Goal: Task Accomplishment & Management: Use online tool/utility

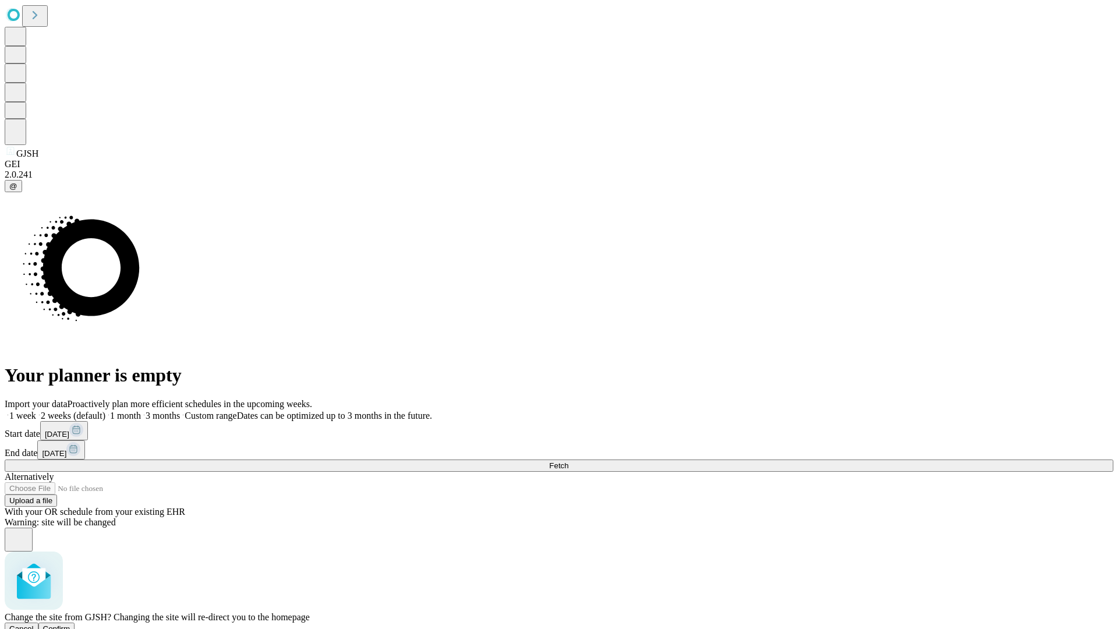
click at [70, 624] on span "Confirm" at bounding box center [56, 628] width 27 height 9
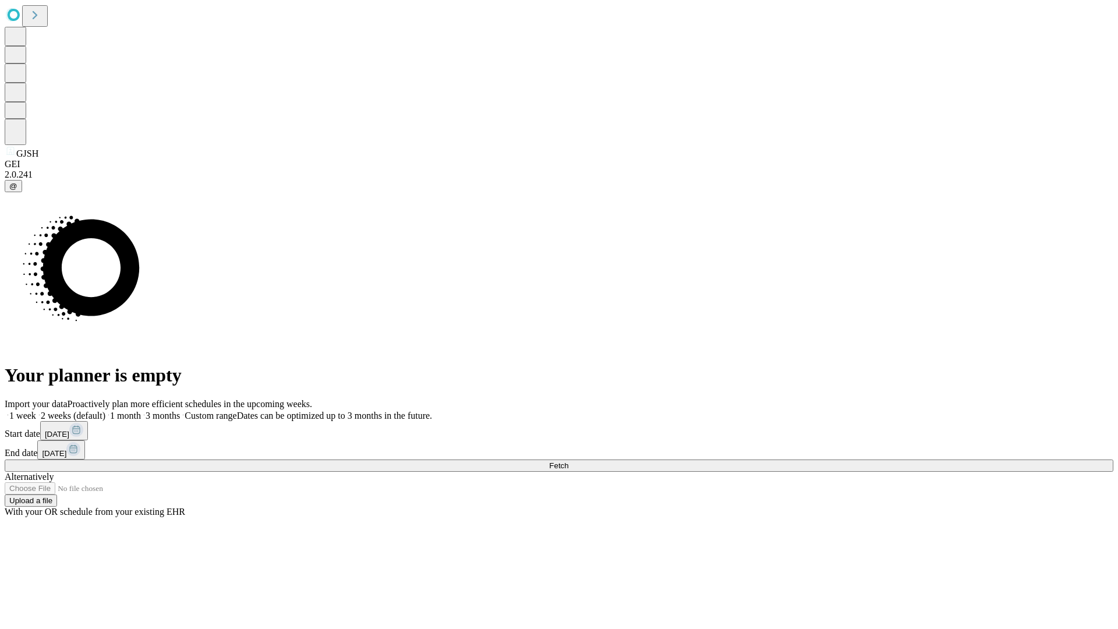
click at [105, 410] on label "2 weeks (default)" at bounding box center [70, 415] width 69 height 10
click at [568, 461] on span "Fetch" at bounding box center [558, 465] width 19 height 9
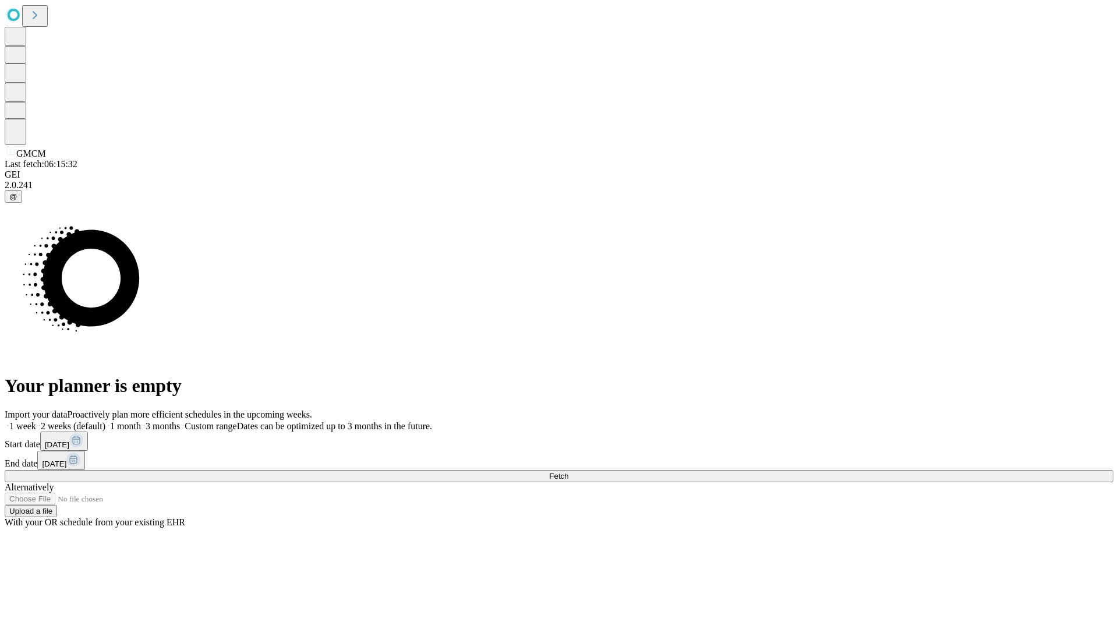
click at [105, 421] on label "2 weeks (default)" at bounding box center [70, 426] width 69 height 10
click at [568, 472] on span "Fetch" at bounding box center [558, 476] width 19 height 9
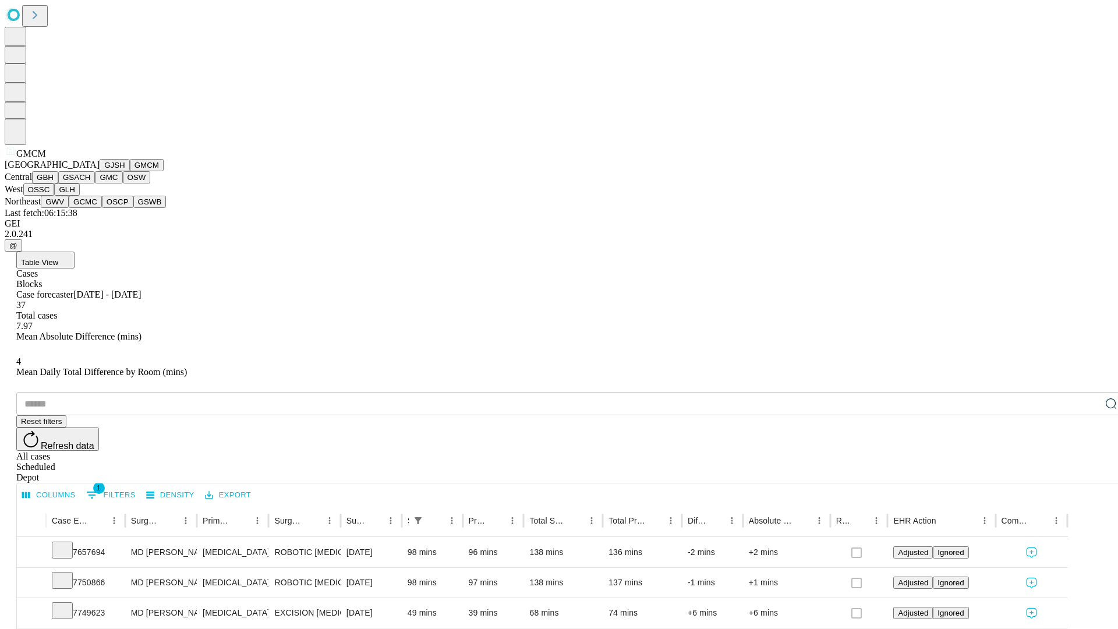
click at [58, 183] on button "GBH" at bounding box center [45, 177] width 26 height 12
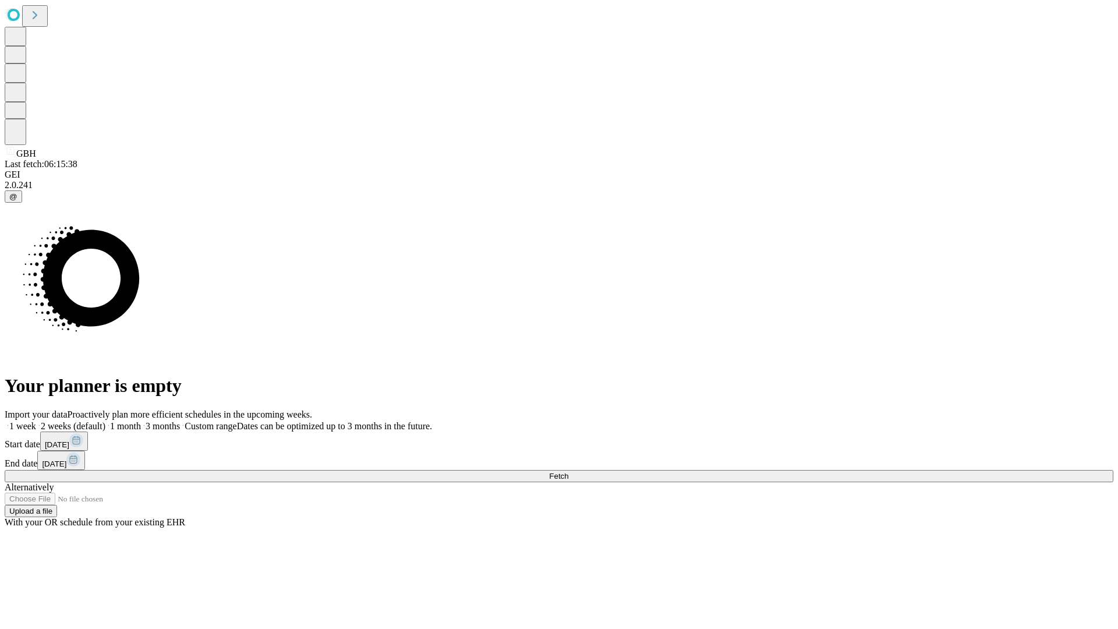
click at [105, 421] on label "2 weeks (default)" at bounding box center [70, 426] width 69 height 10
click at [568, 472] on span "Fetch" at bounding box center [558, 476] width 19 height 9
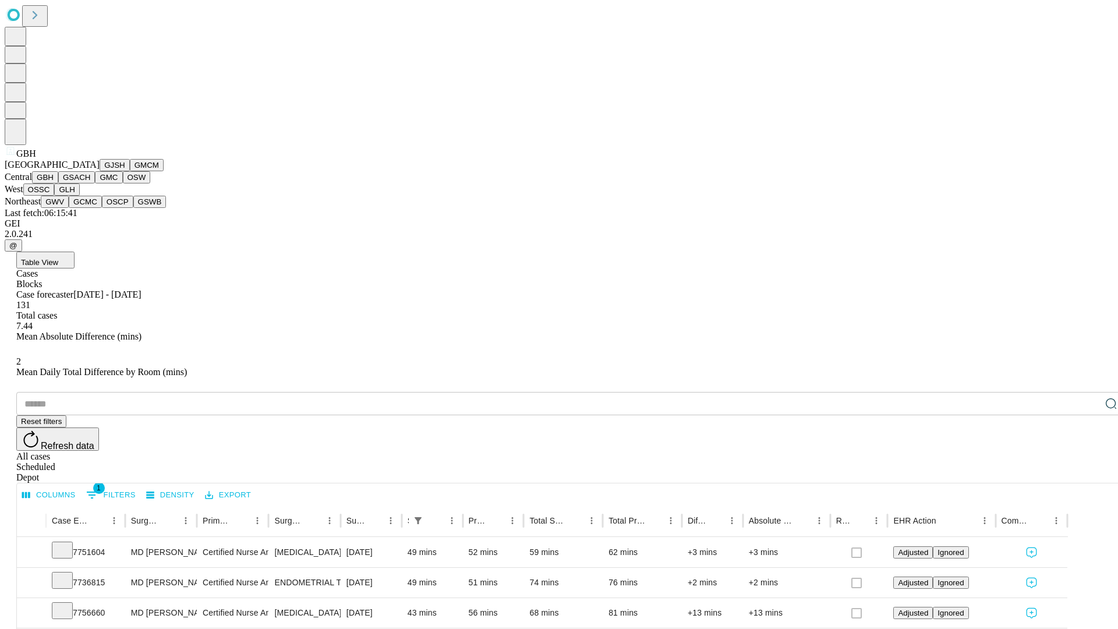
click at [90, 183] on button "GSACH" at bounding box center [76, 177] width 37 height 12
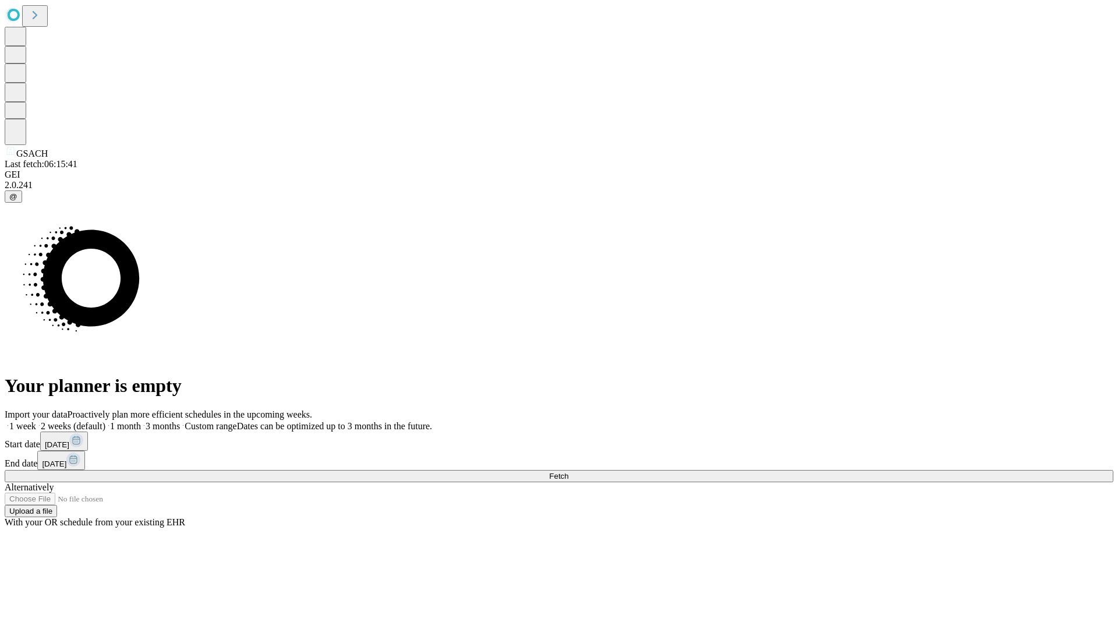
click at [105, 421] on label "2 weeks (default)" at bounding box center [70, 426] width 69 height 10
click at [568, 472] on span "Fetch" at bounding box center [558, 476] width 19 height 9
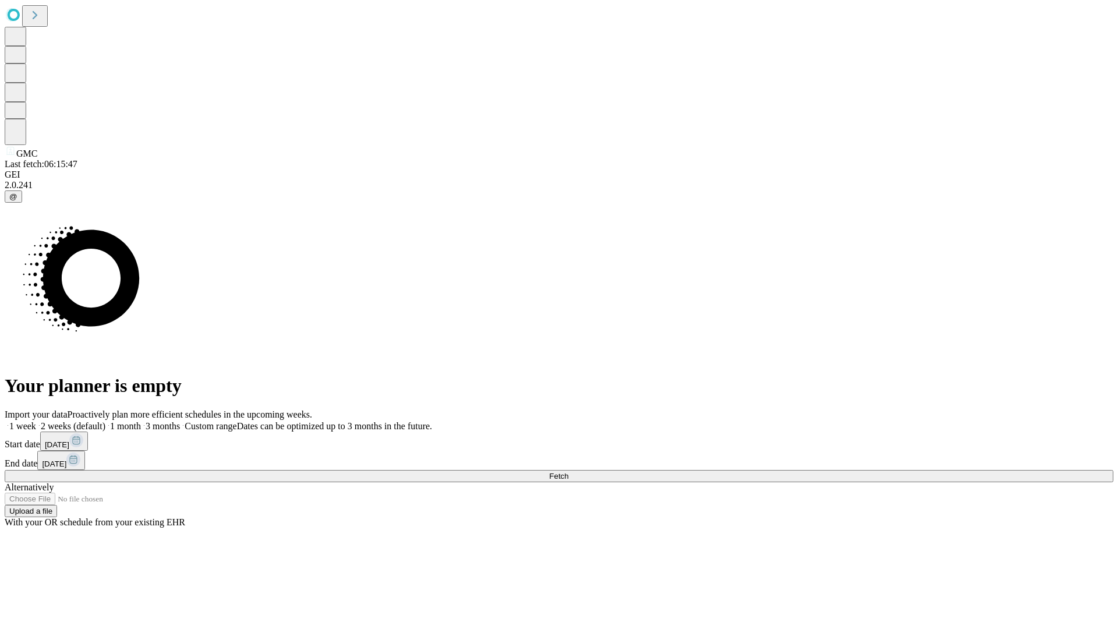
click at [105, 421] on label "2 weeks (default)" at bounding box center [70, 426] width 69 height 10
click at [568, 472] on span "Fetch" at bounding box center [558, 476] width 19 height 9
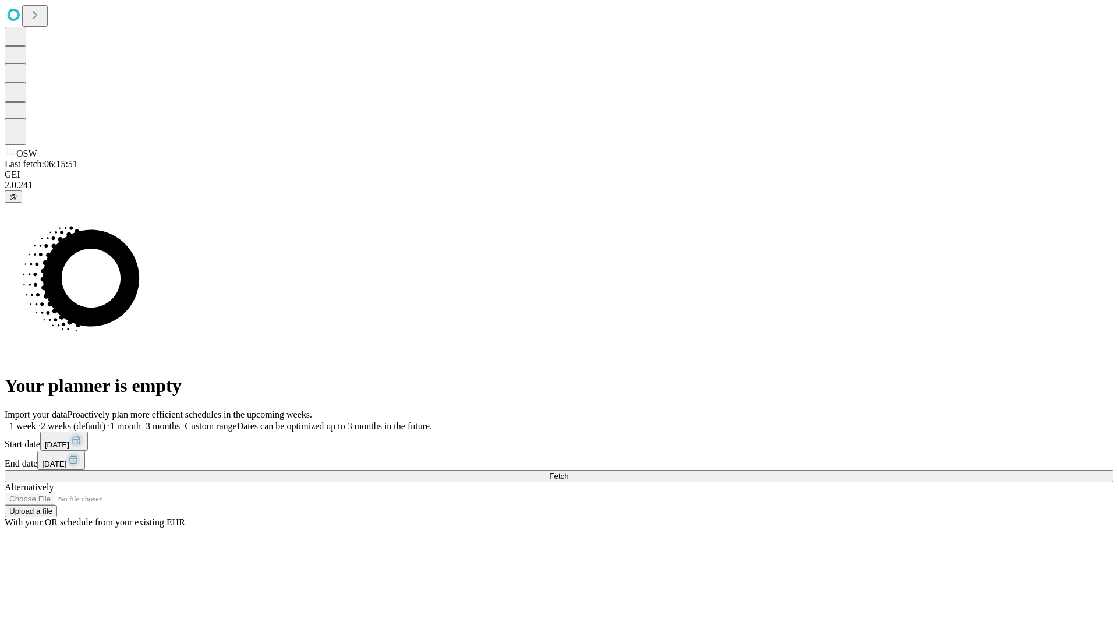
click at [105, 421] on label "2 weeks (default)" at bounding box center [70, 426] width 69 height 10
click at [568, 472] on span "Fetch" at bounding box center [558, 476] width 19 height 9
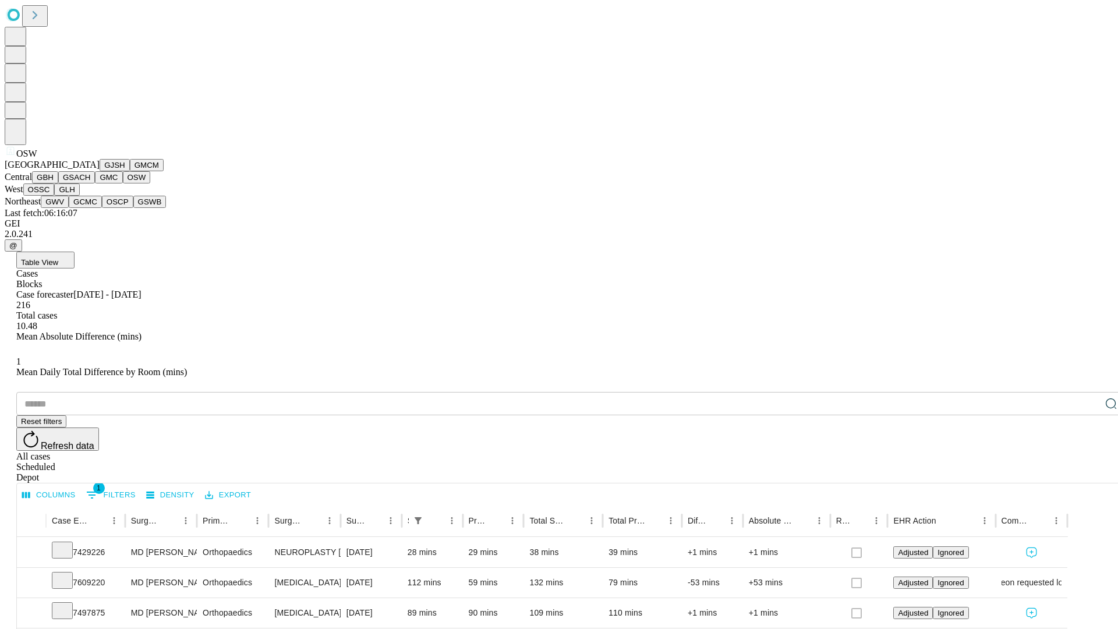
click at [55, 196] on button "OSSC" at bounding box center [38, 189] width 31 height 12
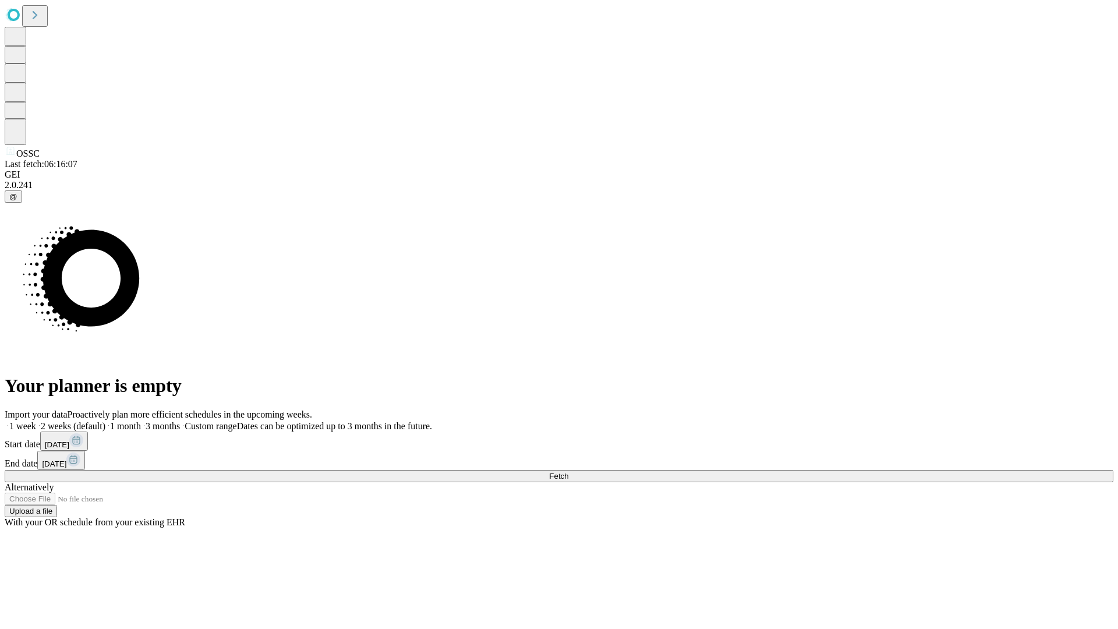
click at [105, 421] on label "2 weeks (default)" at bounding box center [70, 426] width 69 height 10
click at [568, 472] on span "Fetch" at bounding box center [558, 476] width 19 height 9
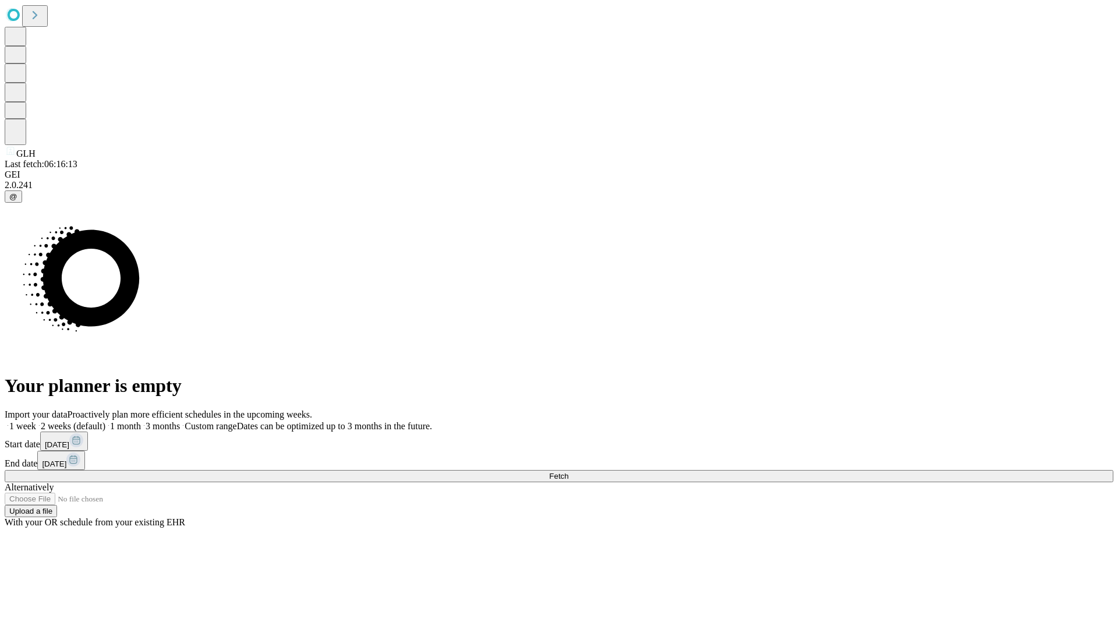
click at [105, 421] on label "2 weeks (default)" at bounding box center [70, 426] width 69 height 10
click at [568, 472] on span "Fetch" at bounding box center [558, 476] width 19 height 9
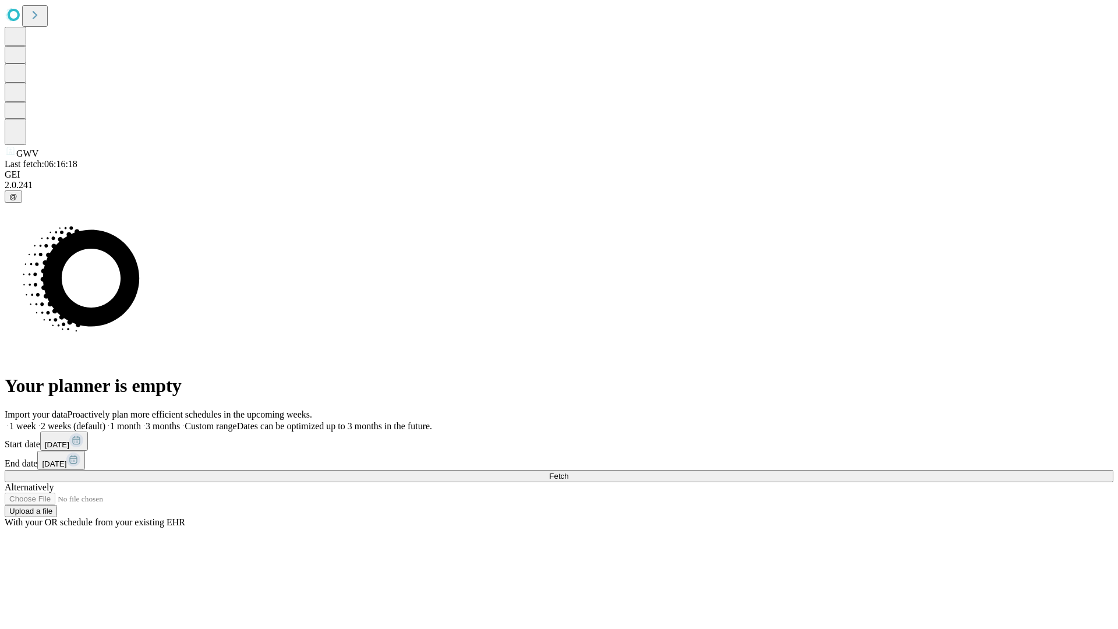
click at [105, 421] on label "2 weeks (default)" at bounding box center [70, 426] width 69 height 10
click at [568, 472] on span "Fetch" at bounding box center [558, 476] width 19 height 9
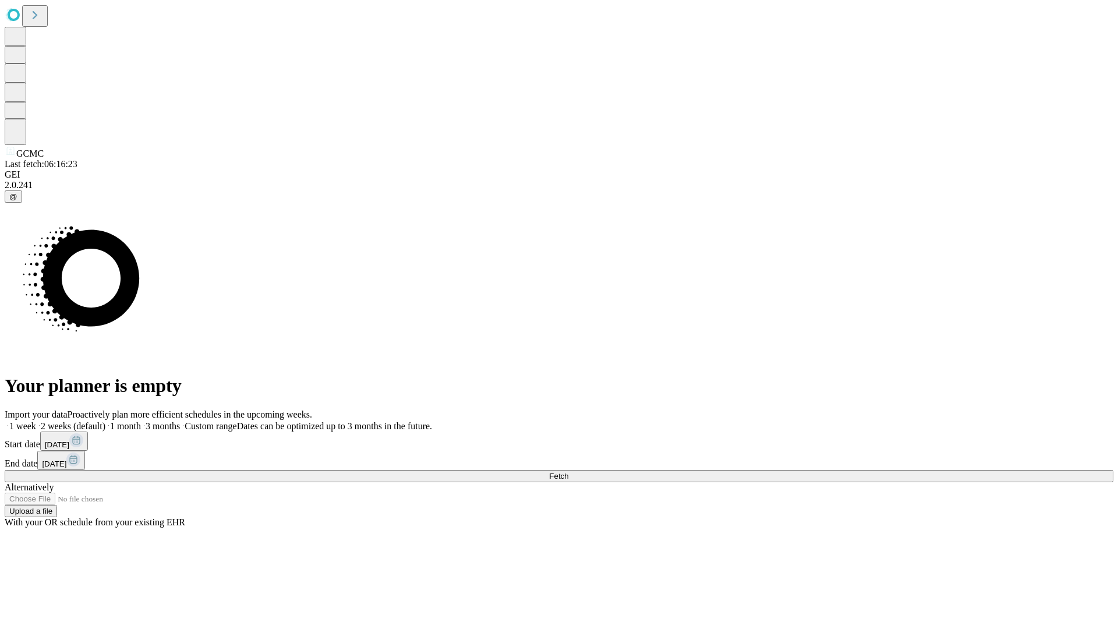
click at [105, 421] on label "2 weeks (default)" at bounding box center [70, 426] width 69 height 10
click at [568, 472] on span "Fetch" at bounding box center [558, 476] width 19 height 9
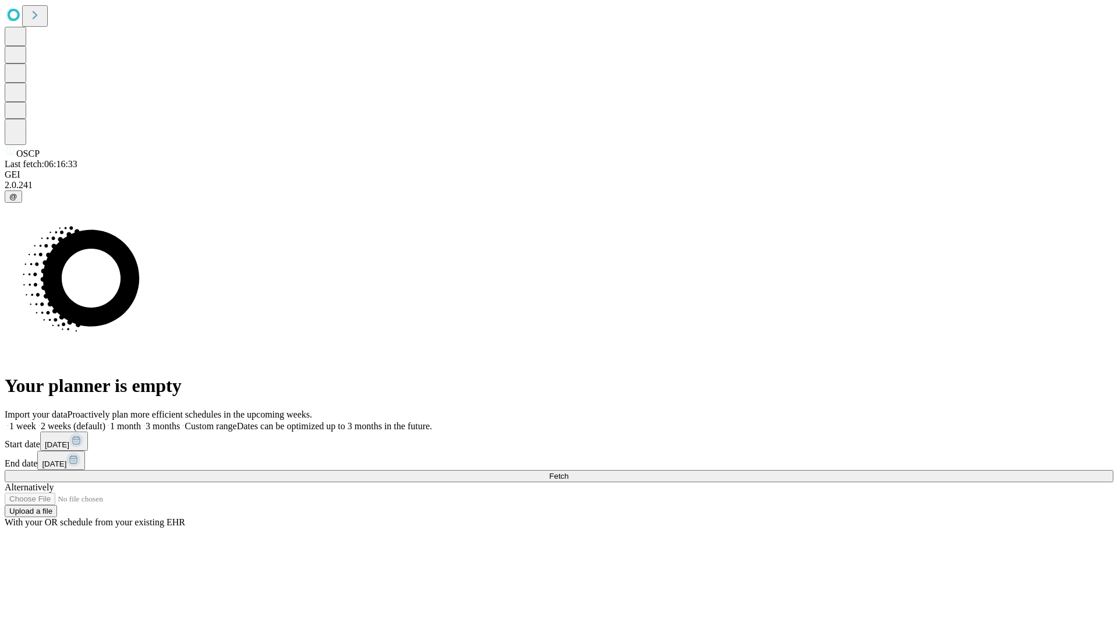
click at [105, 421] on label "2 weeks (default)" at bounding box center [70, 426] width 69 height 10
click at [568, 472] on span "Fetch" at bounding box center [558, 476] width 19 height 9
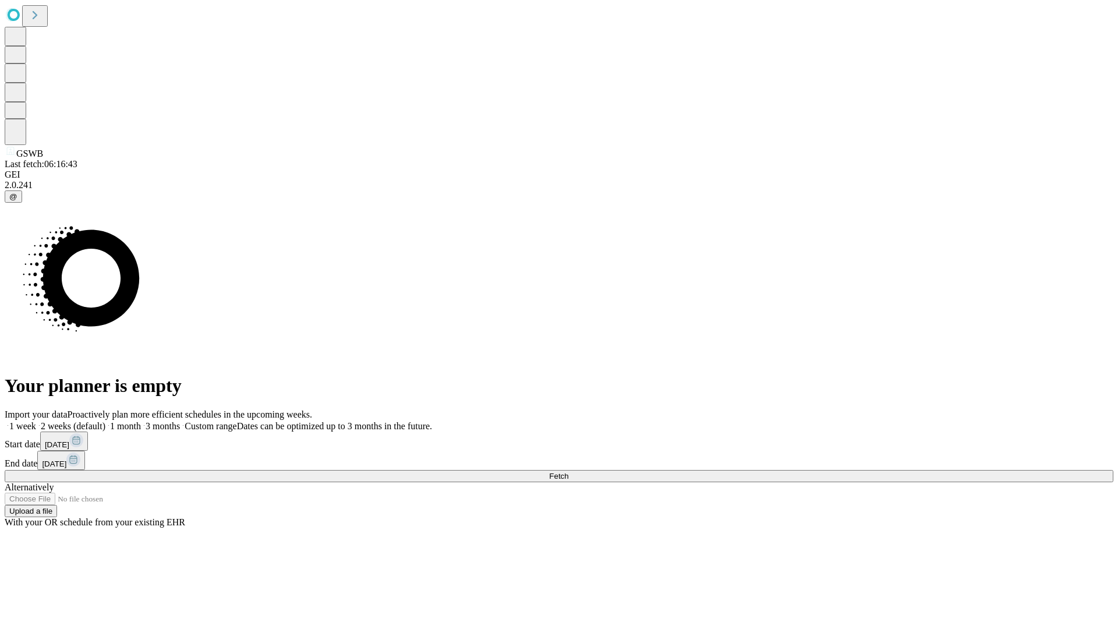
click at [105, 421] on label "2 weeks (default)" at bounding box center [70, 426] width 69 height 10
click at [568, 472] on span "Fetch" at bounding box center [558, 476] width 19 height 9
